Goal: Browse casually

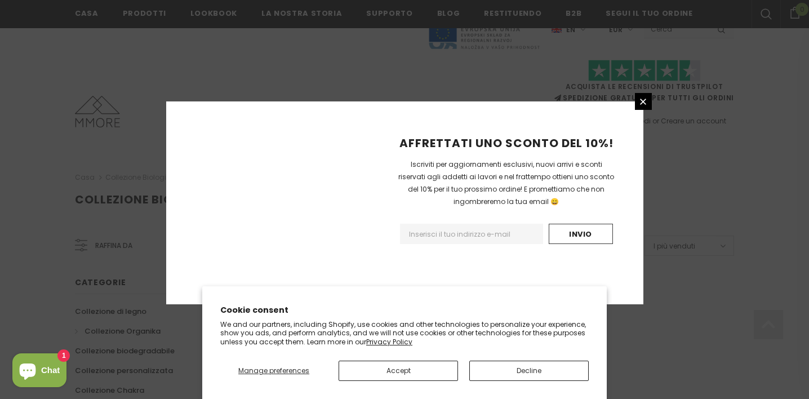
scroll to position [756, 0]
